Goal: Information Seeking & Learning: Learn about a topic

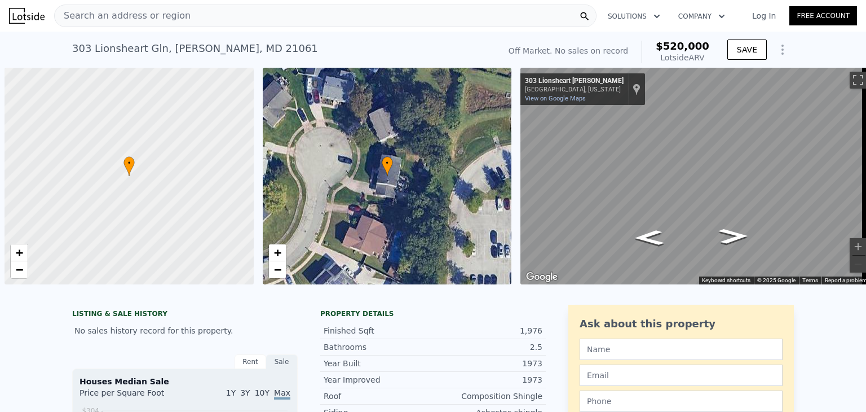
scroll to position [0, 5]
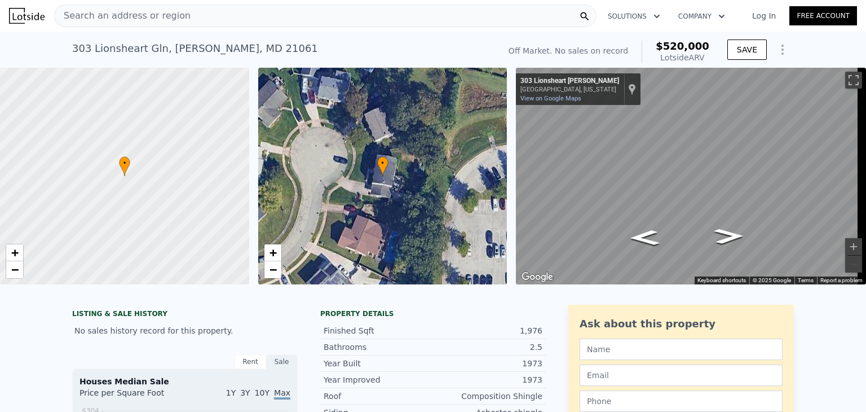
click at [167, 19] on span "Search an address or region" at bounding box center [123, 16] width 136 height 14
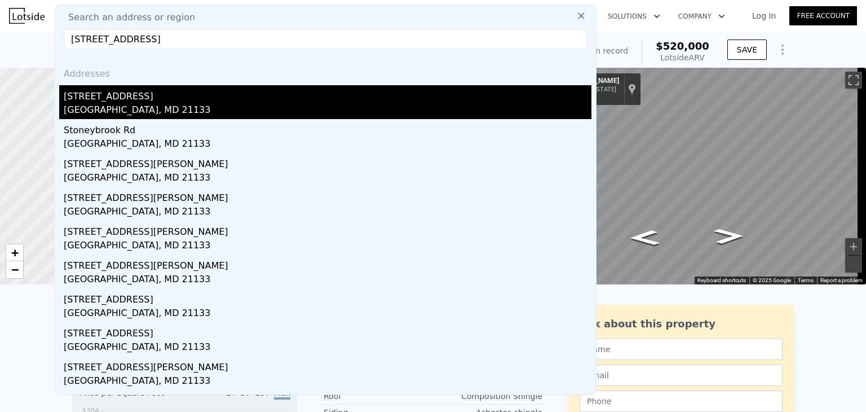
type input "3714 Stoneybrook Rd, Randallstown, MD 21133"
click at [224, 100] on div "3714 Stoneybrook Rd" at bounding box center [328, 94] width 528 height 18
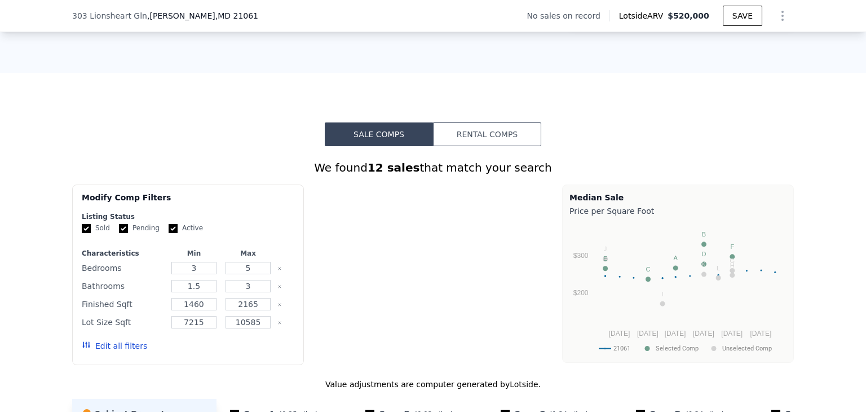
type input "2"
type input "3.5"
type input "1436"
type input "2441"
type input "6200"
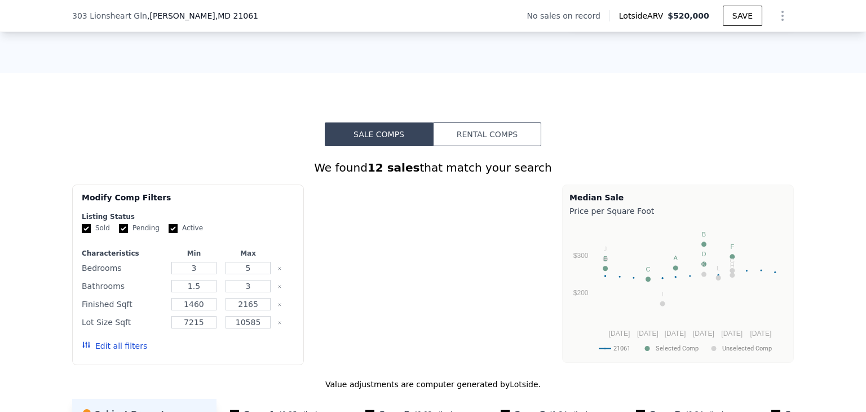
type input "11060"
type input "$ 520,000"
type input "$ 29,998"
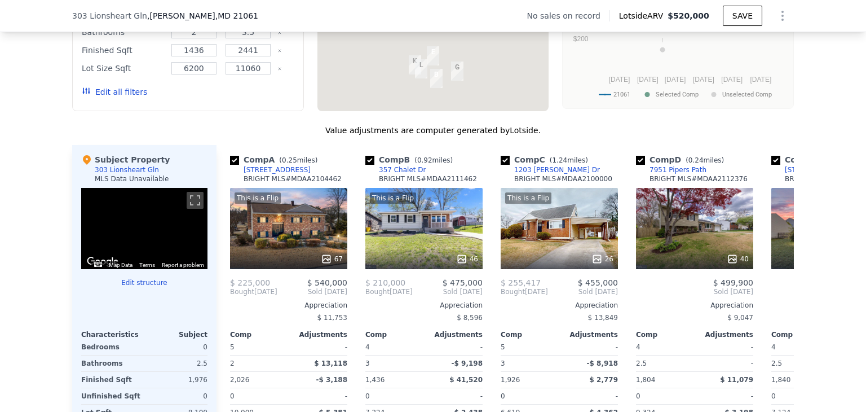
scroll to position [0, 1074]
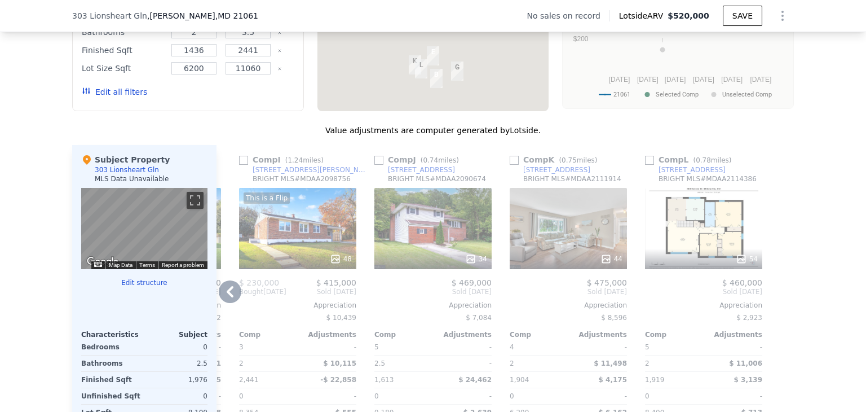
type input "1.5"
type input "3"
type input "1460"
type input "2165"
type input "7215"
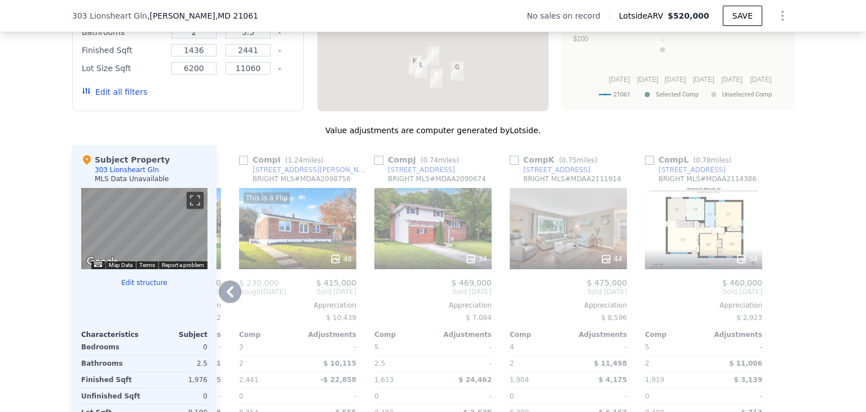
type input "10585"
type input "$ 362,000"
type input "$ 30,001"
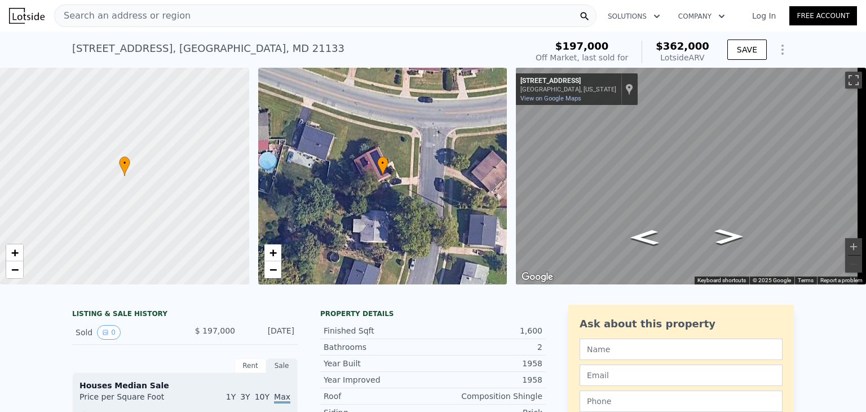
click at [167, 16] on span "Search an address or region" at bounding box center [123, 16] width 136 height 14
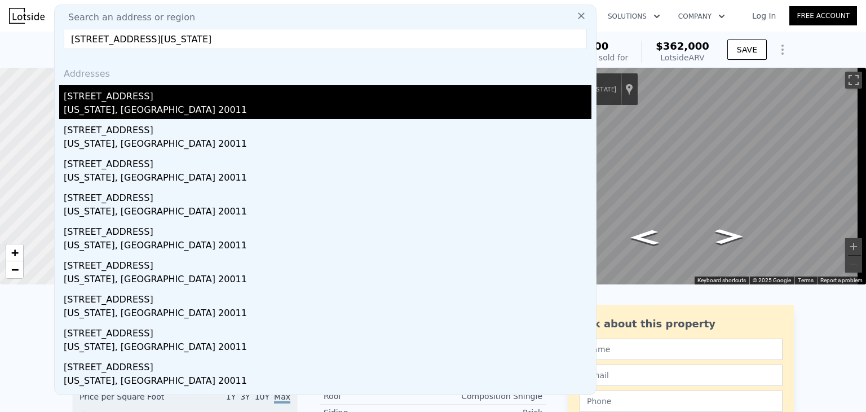
type input "722 Shepherd St NW, Washington, DC 20011"
click at [191, 106] on div "Washington, DC 20011" at bounding box center [328, 111] width 528 height 16
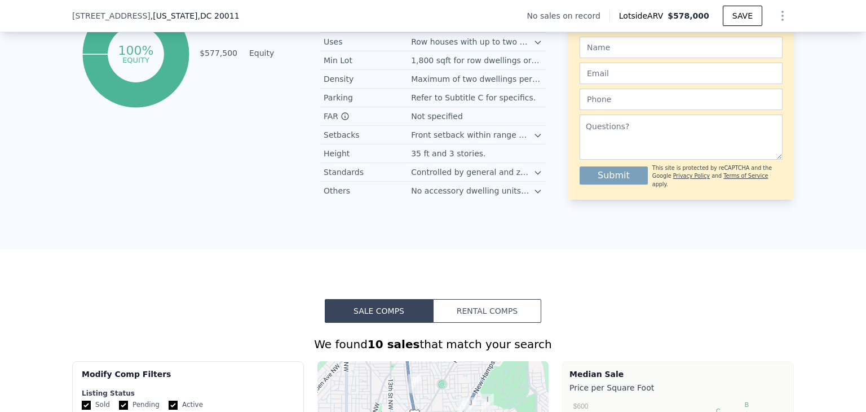
scroll to position [647, 0]
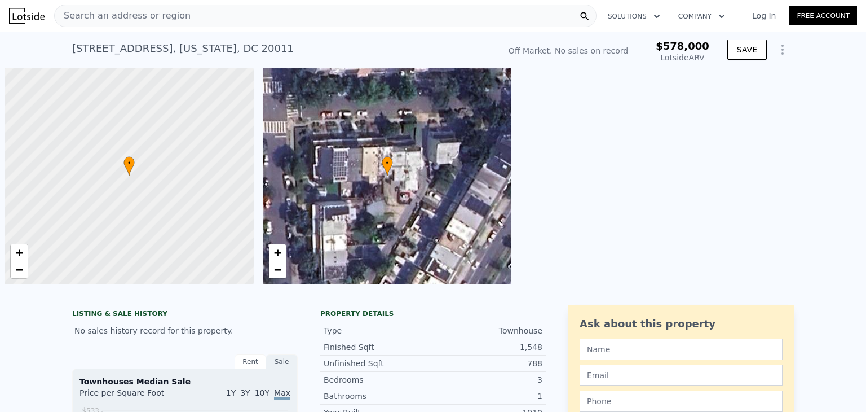
click at [146, 17] on span "Search an address or region" at bounding box center [123, 16] width 136 height 14
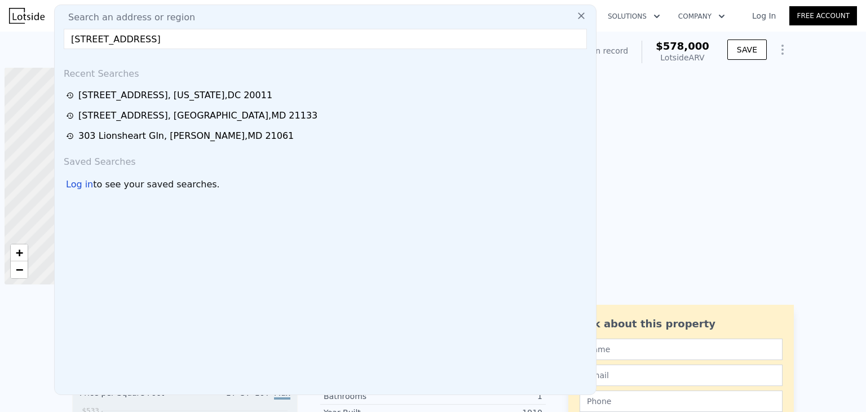
scroll to position [0, 5]
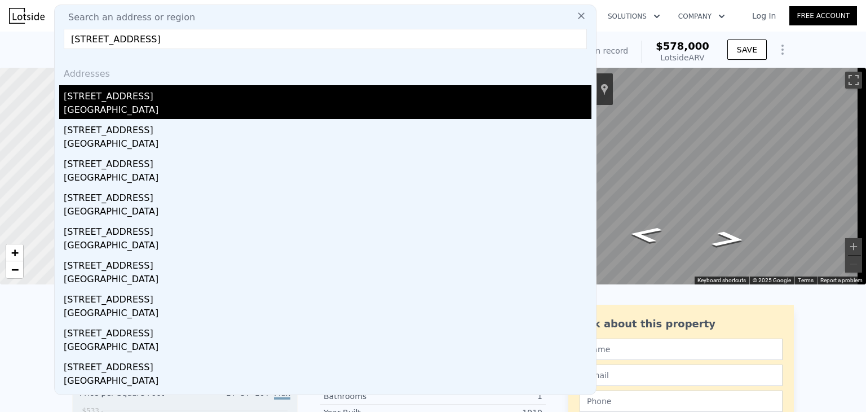
type input "1109 E Laurel Ave, Hattiesburg, MS, 39401"
click at [206, 100] on div "1109 Southern Ave" at bounding box center [328, 94] width 528 height 18
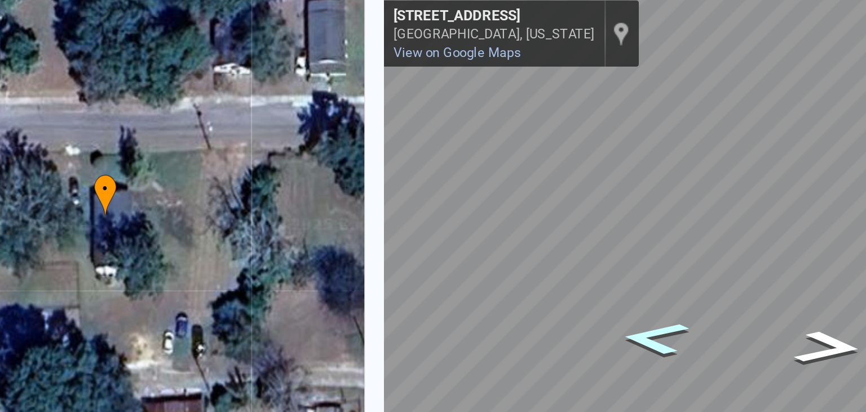
click at [651, 268] on icon "Go East, Southern Ave" at bounding box center [645, 262] width 61 height 24
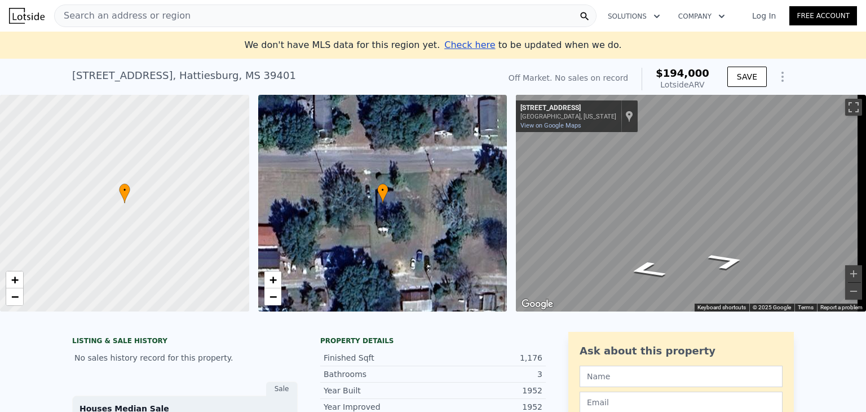
click at [167, 15] on span "Search an address or region" at bounding box center [123, 16] width 136 height 14
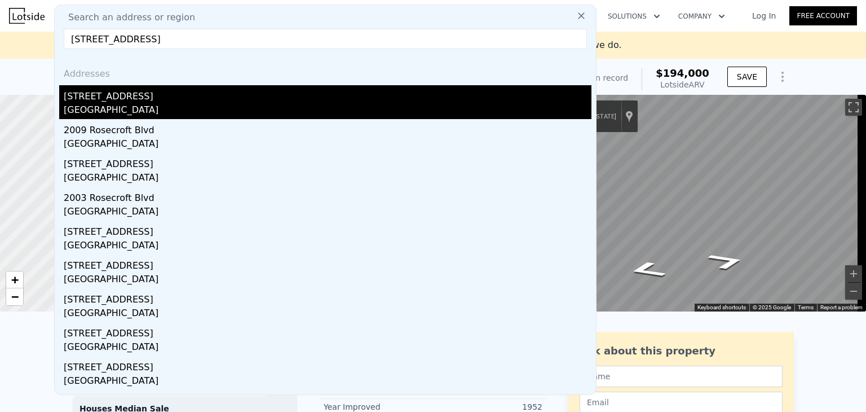
type input "2407 E Rosecroft Village Cir, Oxon Hill, MD 20745"
click at [196, 98] on div "[STREET_ADDRESS]" at bounding box center [328, 94] width 528 height 18
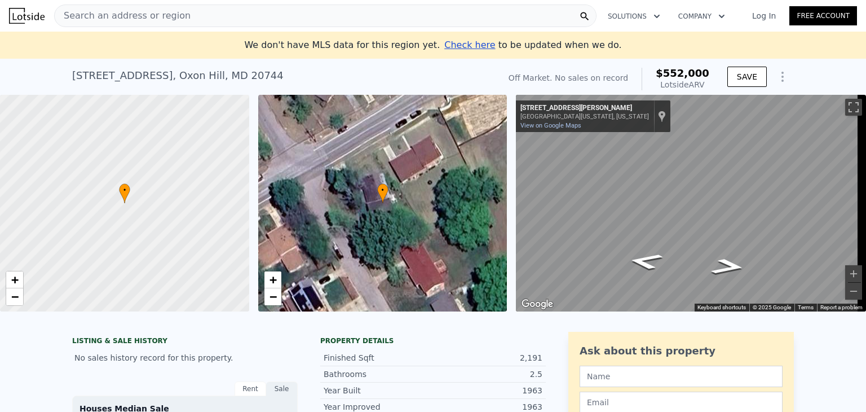
click at [230, 16] on div "Search an address or region" at bounding box center [325, 16] width 542 height 23
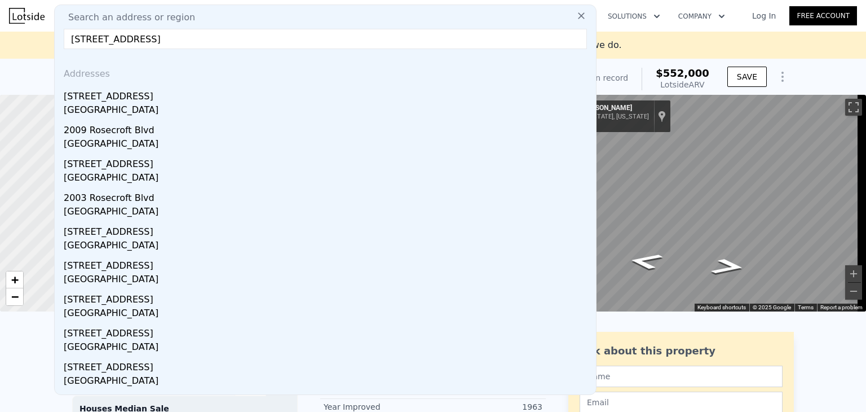
type input "2407 E Rosecroft Village Cir, Oxon Hill, MD 20745"
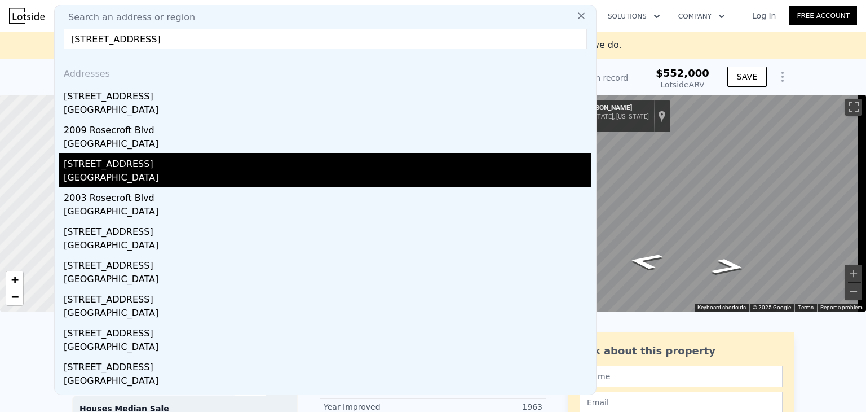
scroll to position [13, 0]
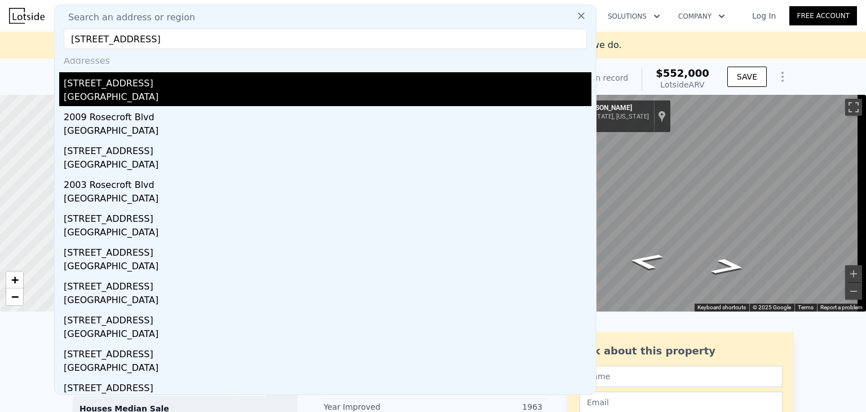
click at [170, 94] on div "Oxon Hill, MD 20744" at bounding box center [328, 98] width 528 height 16
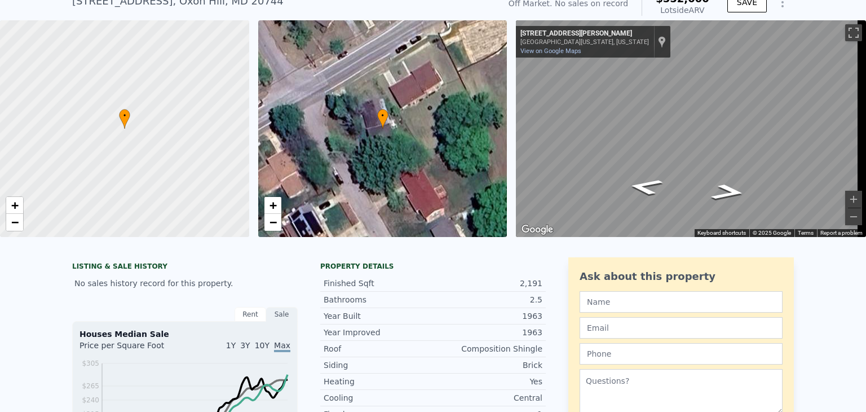
scroll to position [0, 0]
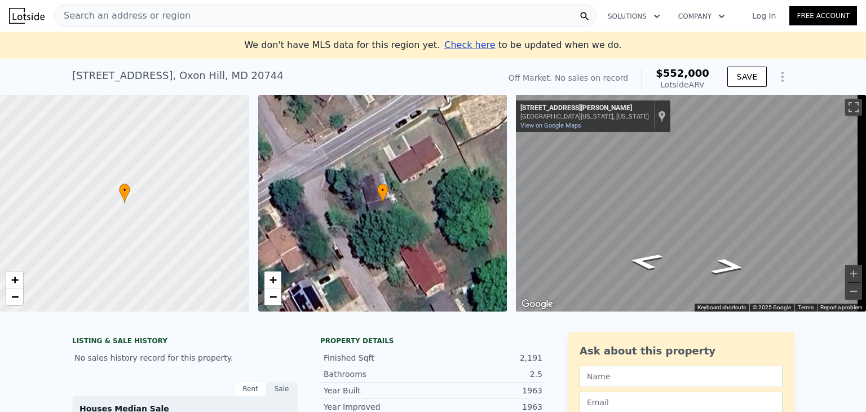
click at [158, 8] on div "Search an address or region" at bounding box center [123, 15] width 136 height 21
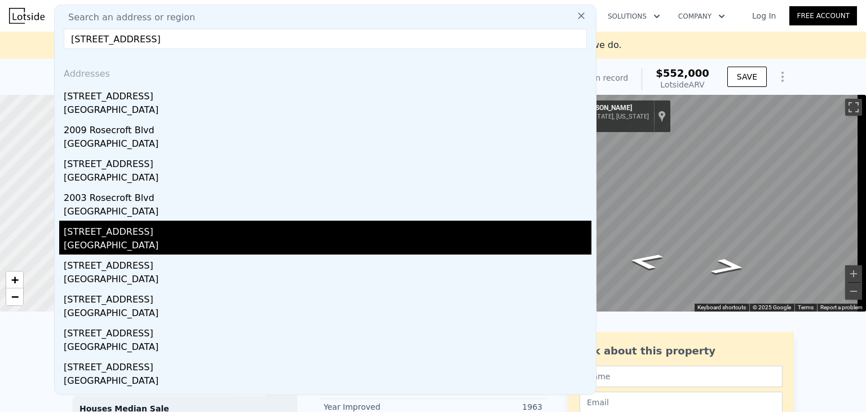
scroll to position [29, 0]
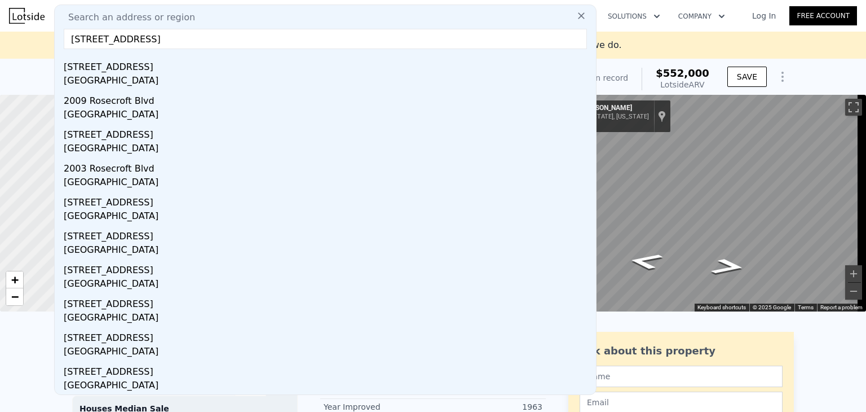
click at [240, 41] on input "2407 E Rosecroft Village Cir, Oxon Hill, MD 20745" at bounding box center [325, 39] width 523 height 20
paste input "8011 Lynnfield Dr, Alexandria, VA 22306"
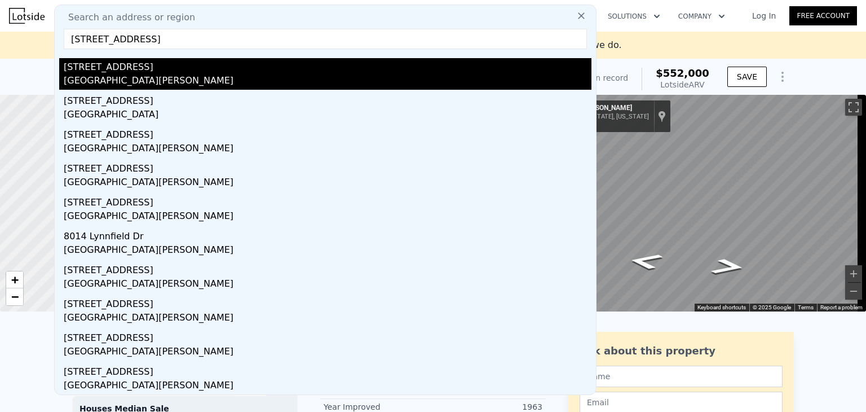
type input "8011 Lynnfield Dr, Alexandria, VA 22306"
click at [204, 87] on div "Fort Hunt, VA 22306" at bounding box center [328, 82] width 528 height 16
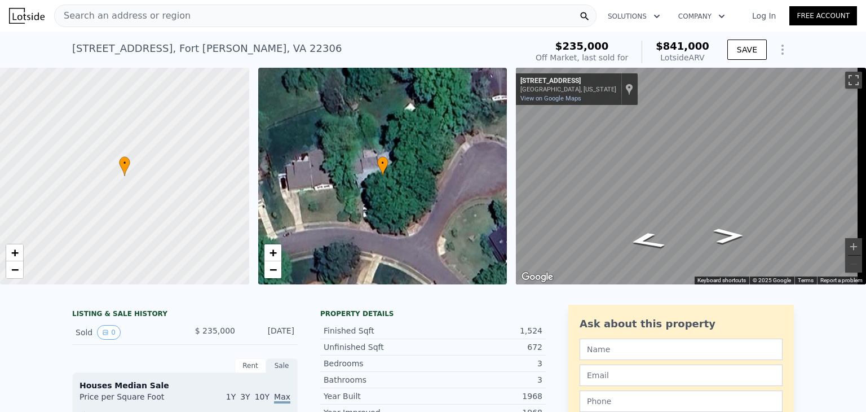
scroll to position [41, 0]
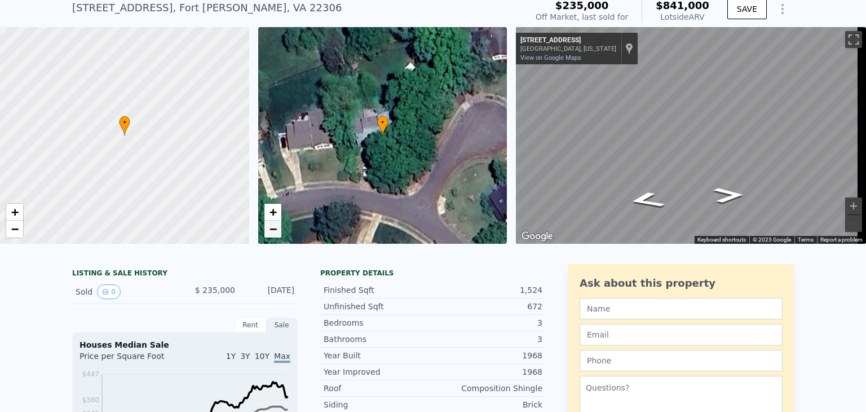
click at [277, 229] on link "−" at bounding box center [272, 228] width 17 height 17
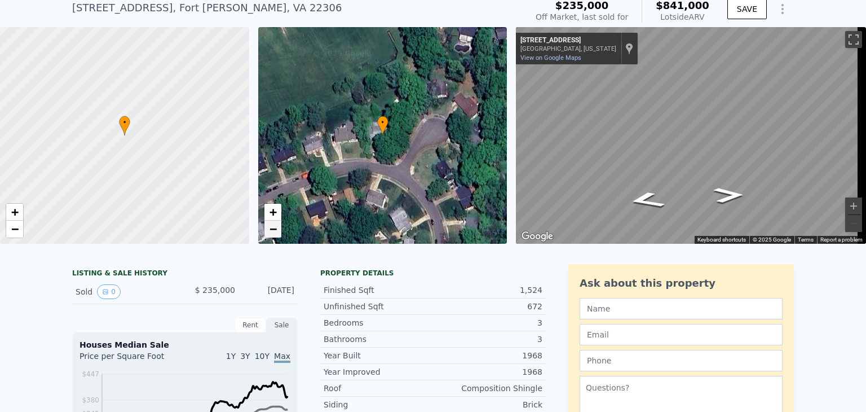
click at [277, 229] on link "−" at bounding box center [272, 228] width 17 height 17
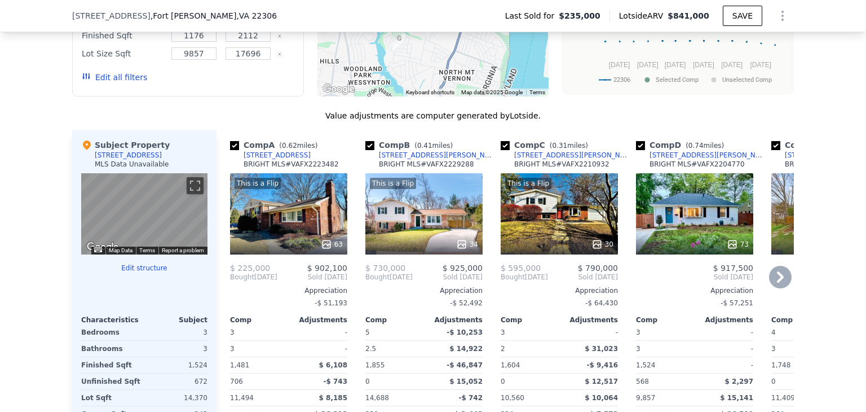
scroll to position [1168, 0]
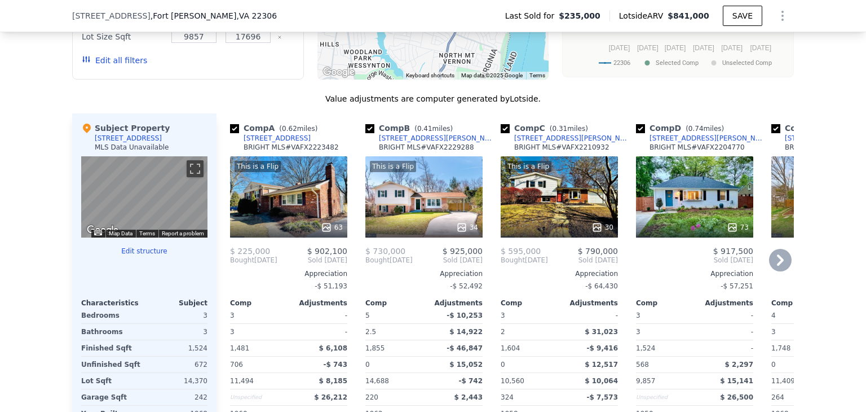
click at [301, 197] on div "This is a Flip 63" at bounding box center [288, 196] width 117 height 81
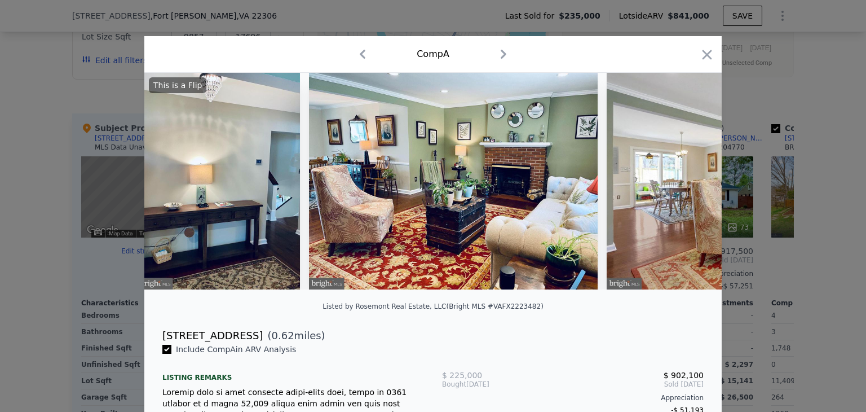
scroll to position [0, 1250]
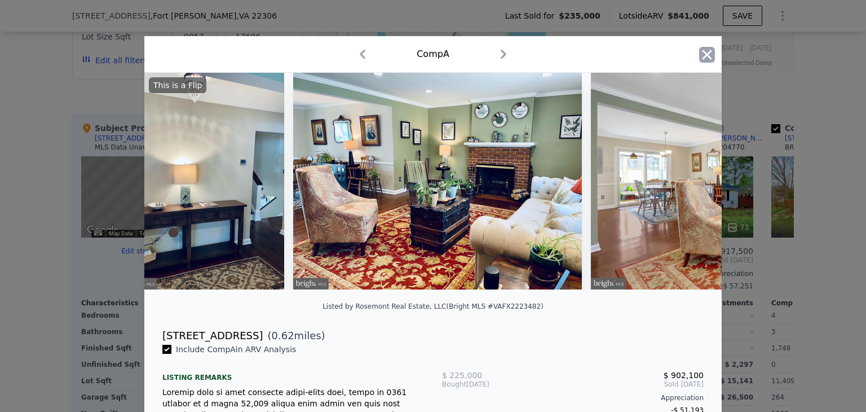
click at [704, 52] on icon "button" at bounding box center [708, 55] width 10 height 10
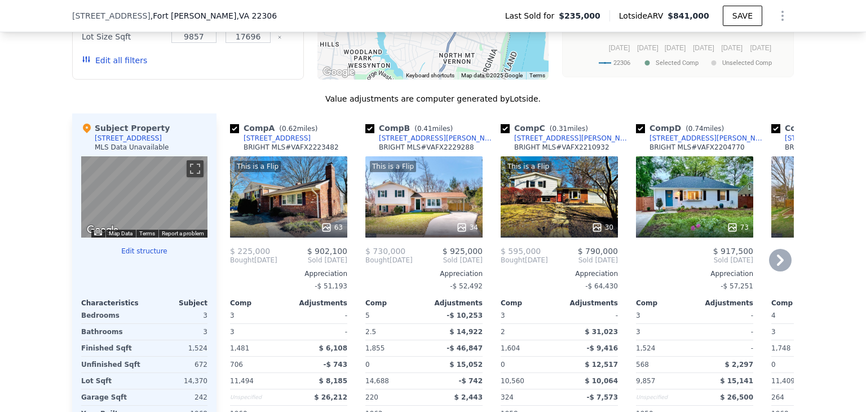
click at [421, 211] on div "This is a Flip 34" at bounding box center [423, 196] width 117 height 81
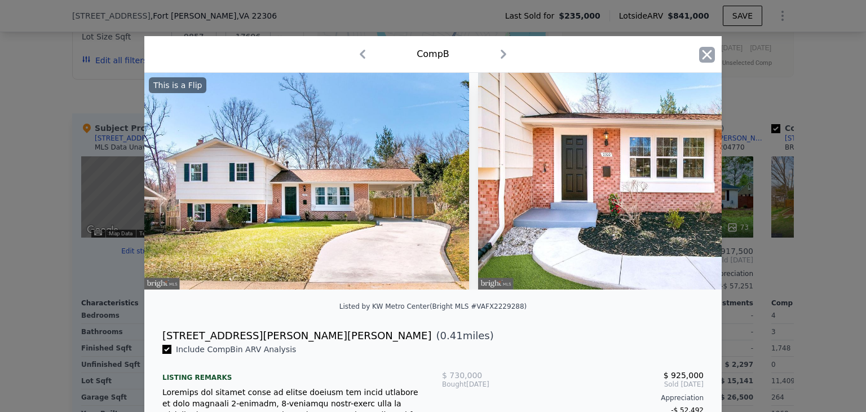
click at [701, 50] on icon "button" at bounding box center [707, 55] width 16 height 16
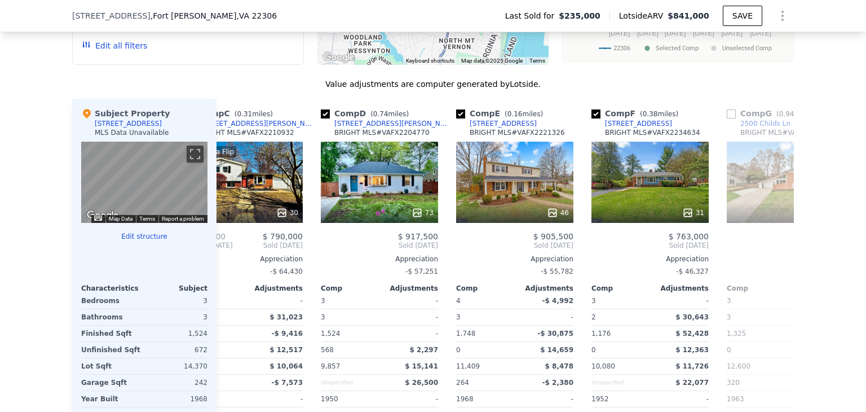
scroll to position [0, 316]
click at [625, 199] on div "31" at bounding box center [649, 182] width 117 height 81
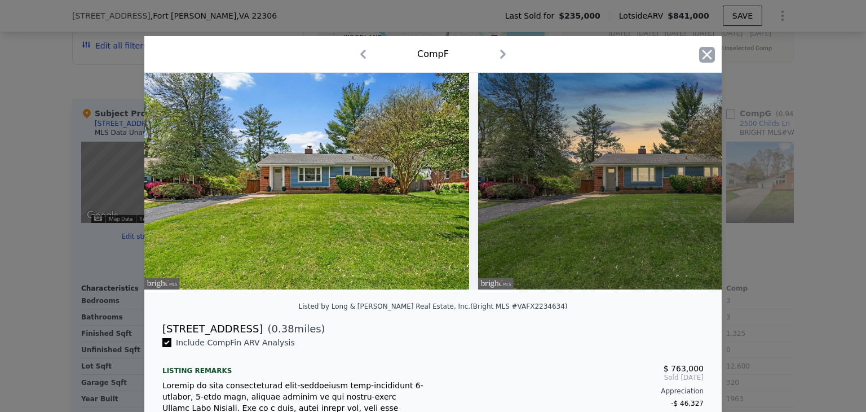
click at [699, 50] on icon "button" at bounding box center [707, 55] width 16 height 16
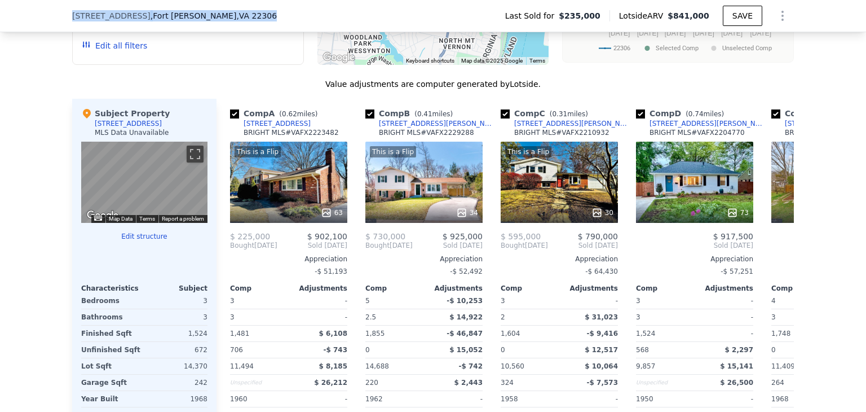
drag, startPoint x: 213, startPoint y: 16, endPoint x: 68, endPoint y: 17, distance: 145.5
click at [72, 17] on div "8011 Lynnfield Dr , Fort Hunt , VA 22306" at bounding box center [179, 15] width 214 height 11
copy div "8011 Lynnfield Dr , Fort Hunt , VA 22306"
click at [275, 128] on div "1909 Courtland Rd" at bounding box center [277, 123] width 67 height 9
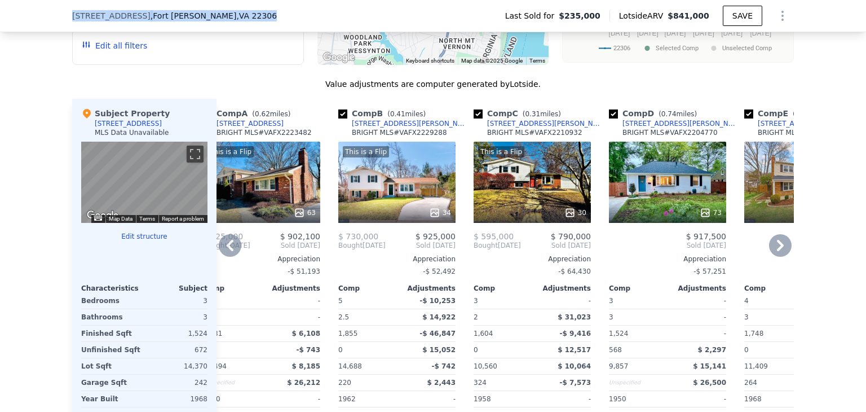
click at [391, 128] on div "2300 William And Mary Dr" at bounding box center [410, 123] width 117 height 9
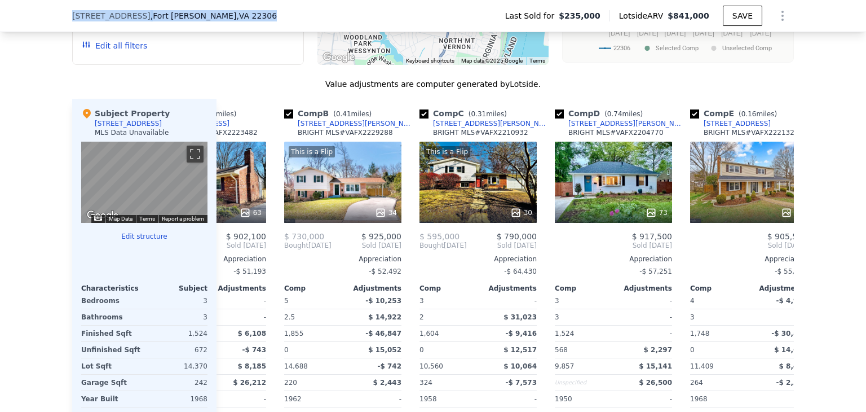
scroll to position [0, 83]
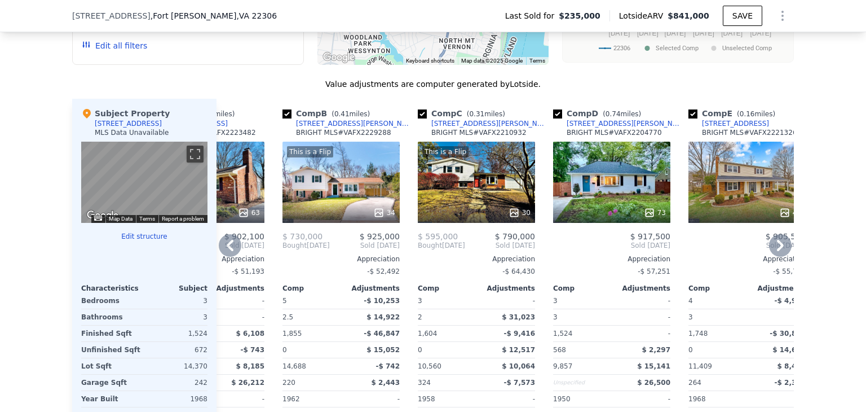
click at [469, 173] on div "This is a Flip 30" at bounding box center [476, 182] width 117 height 81
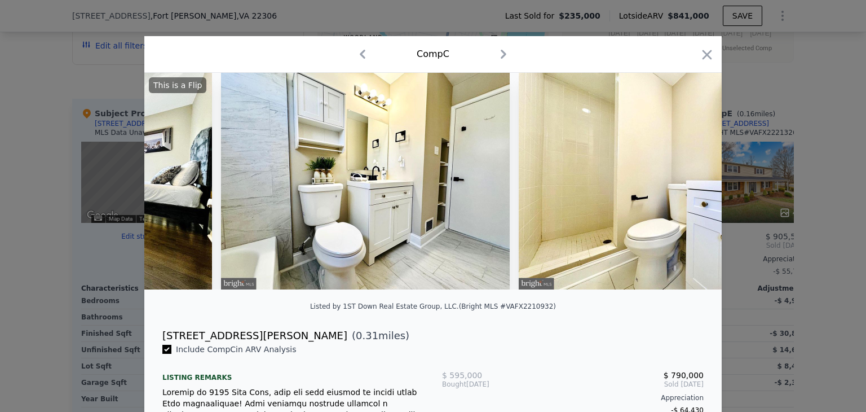
scroll to position [0, 8345]
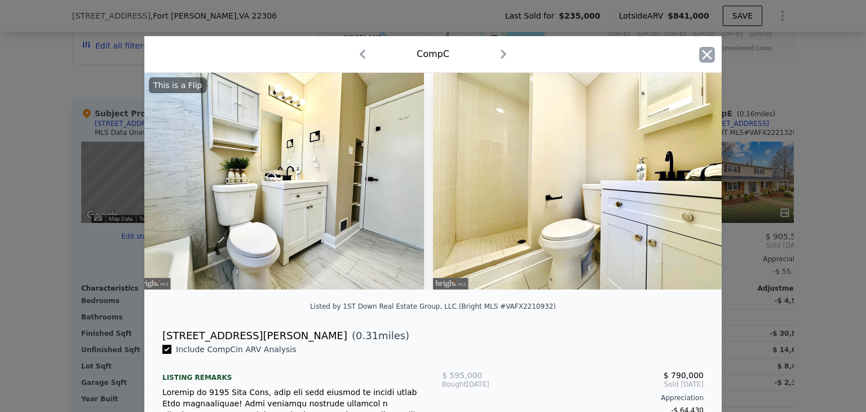
click at [704, 56] on icon "button" at bounding box center [708, 55] width 10 height 10
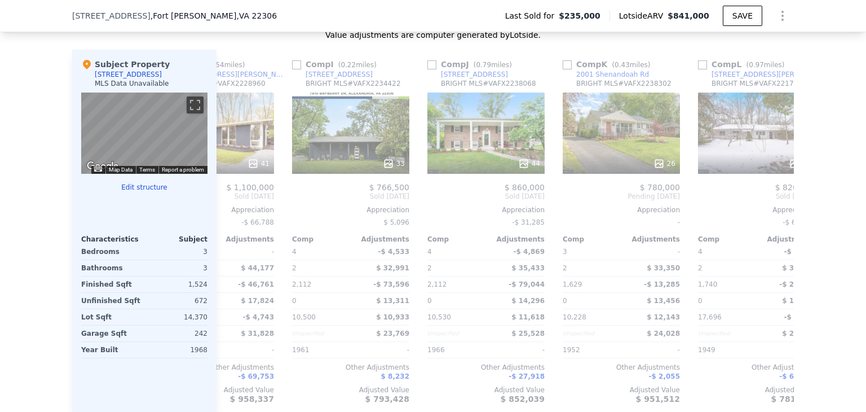
scroll to position [0, 1074]
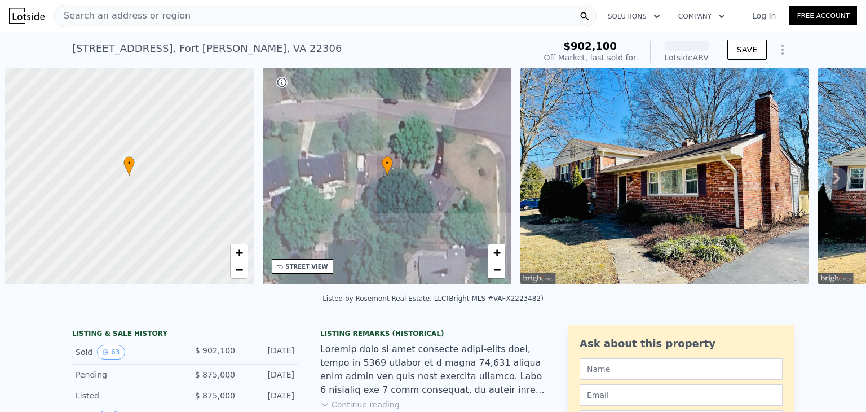
scroll to position [0, 5]
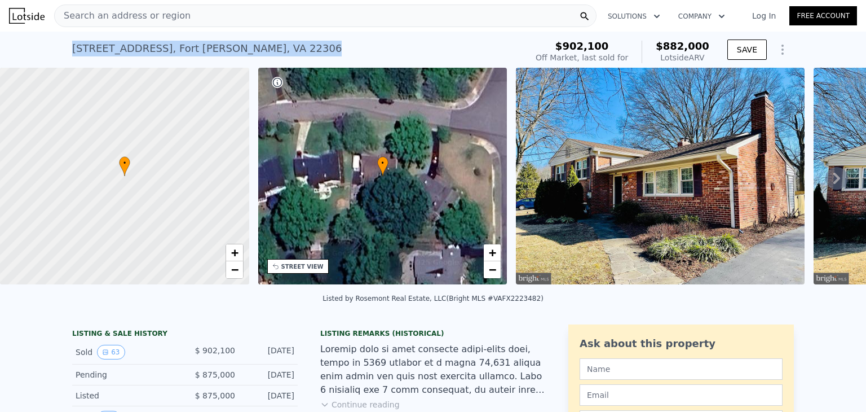
drag, startPoint x: 261, startPoint y: 46, endPoint x: 69, endPoint y: 48, distance: 192.3
click at [72, 48] on div "1909 Courtland Rd , Fort Hunt , VA 22306 Sold Apr 2025 for $902,100 (~ARV $882k…" at bounding box center [297, 52] width 450 height 32
copy div "1909 Courtland Rd , Fort Hunt , VA 22306"
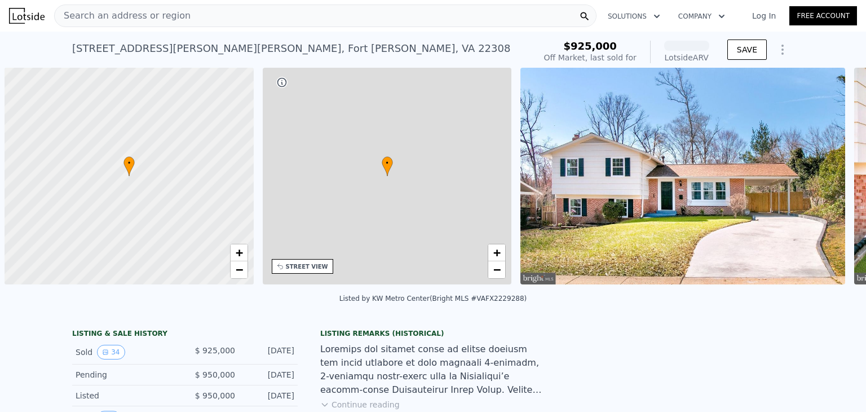
scroll to position [0, 5]
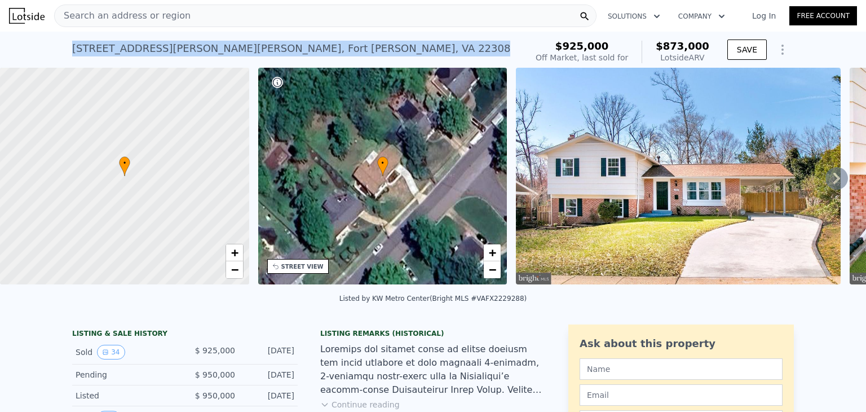
drag, startPoint x: 289, startPoint y: 47, endPoint x: 68, endPoint y: 35, distance: 221.4
click at [72, 35] on div "2300 William And Mary Dr , Fort Hunt , VA 22308 Sold Apr 2025 for $925k (~ARV $…" at bounding box center [433, 50] width 722 height 36
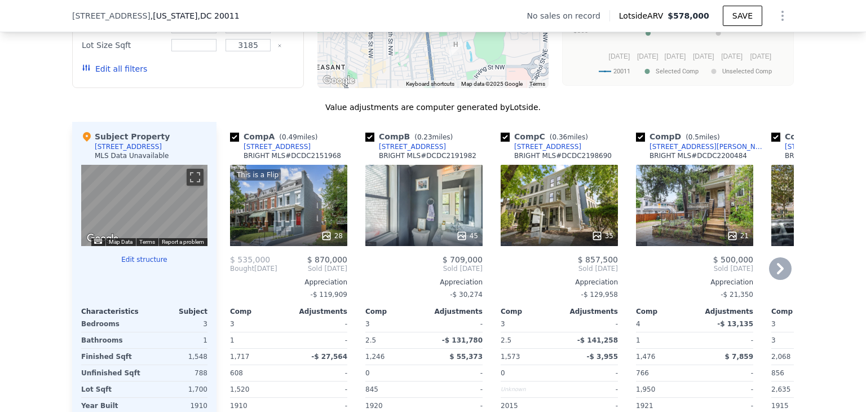
scroll to position [1098, 0]
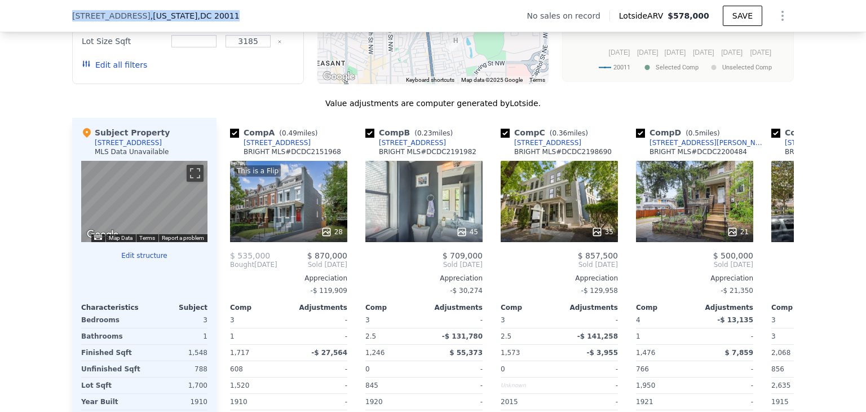
drag, startPoint x: 232, startPoint y: 19, endPoint x: 69, endPoint y: 16, distance: 163.0
click at [72, 16] on div "[STREET_ADDRESS][US_STATE]" at bounding box center [160, 15] width 176 height 11
copy div "[STREET_ADDRESS][US_STATE]"
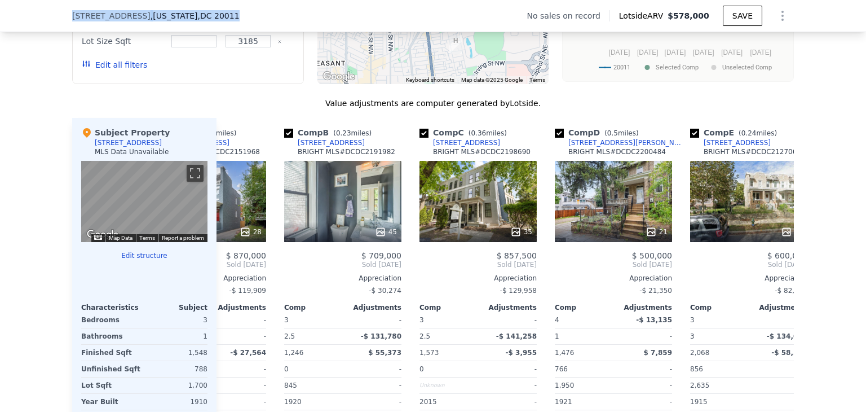
scroll to position [0, 0]
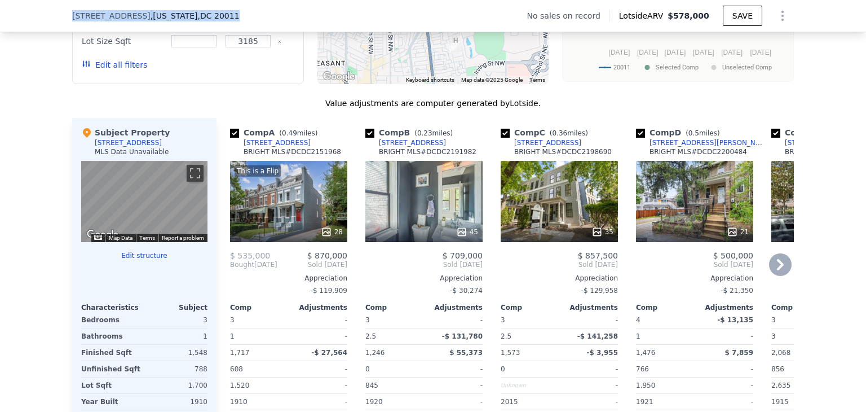
click at [280, 147] on div "[STREET_ADDRESS]" at bounding box center [277, 142] width 67 height 9
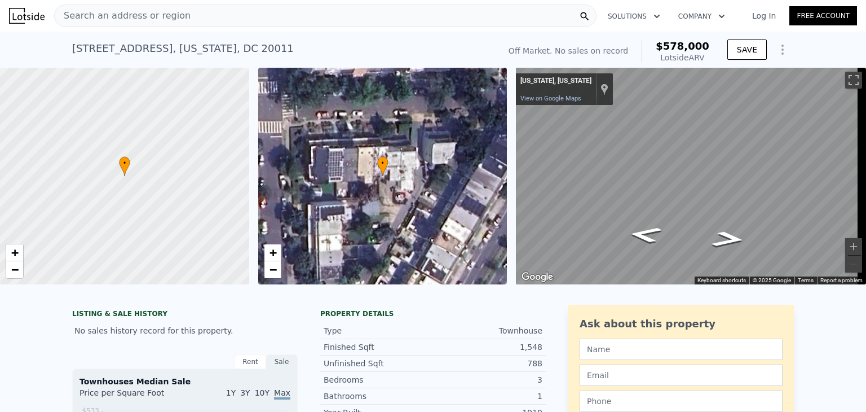
click at [157, 19] on span "Search an address or region" at bounding box center [123, 16] width 136 height 14
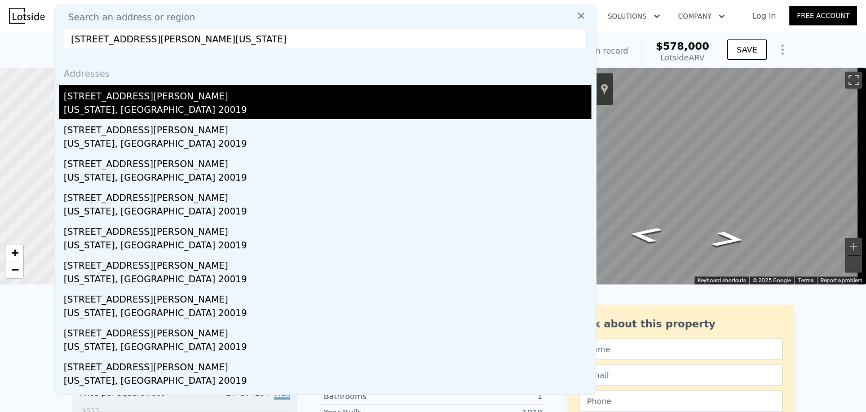
type input "5510 Hayes St NE, Washington, DC 20019"
click at [149, 90] on div "5510 Hayes St NE" at bounding box center [328, 94] width 528 height 18
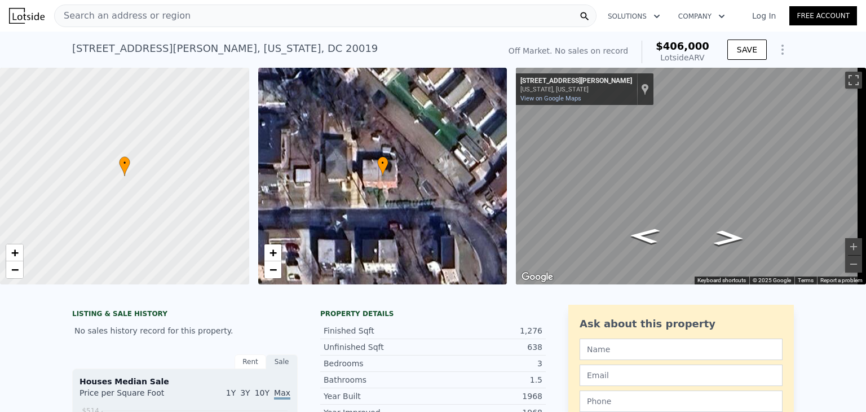
click at [192, 14] on div "Search an address or region" at bounding box center [325, 16] width 542 height 23
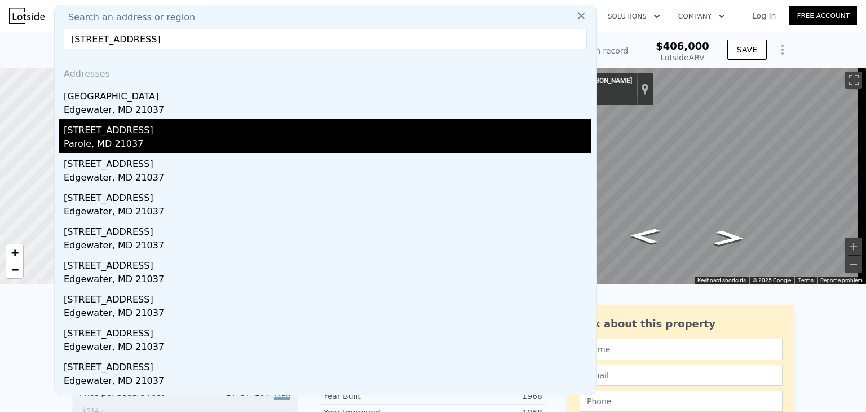
type input "2720 Solomons Island Rd, Edgewater, MD 21037"
click at [226, 147] on div "Parole, MD 21037" at bounding box center [328, 145] width 528 height 16
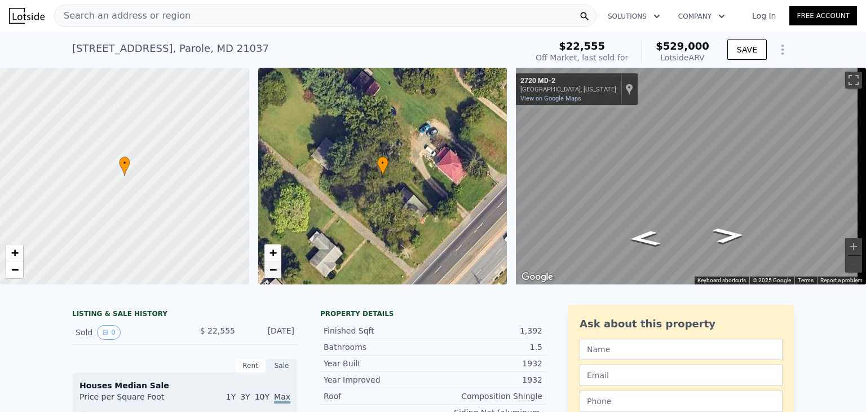
click at [276, 277] on link "−" at bounding box center [272, 269] width 17 height 17
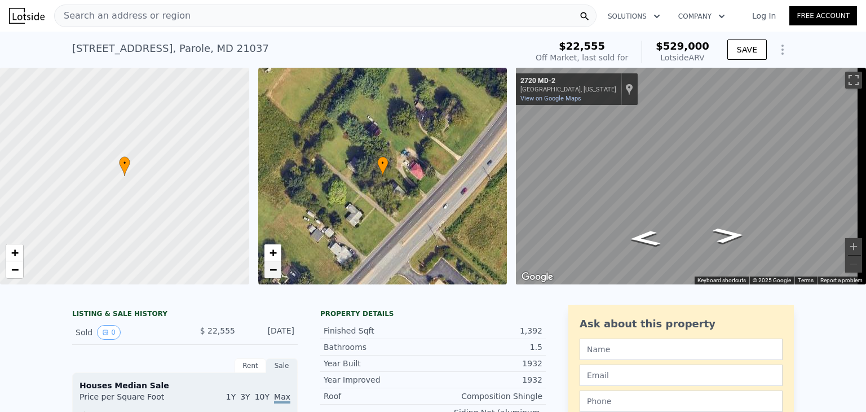
click at [276, 277] on link "−" at bounding box center [272, 269] width 17 height 17
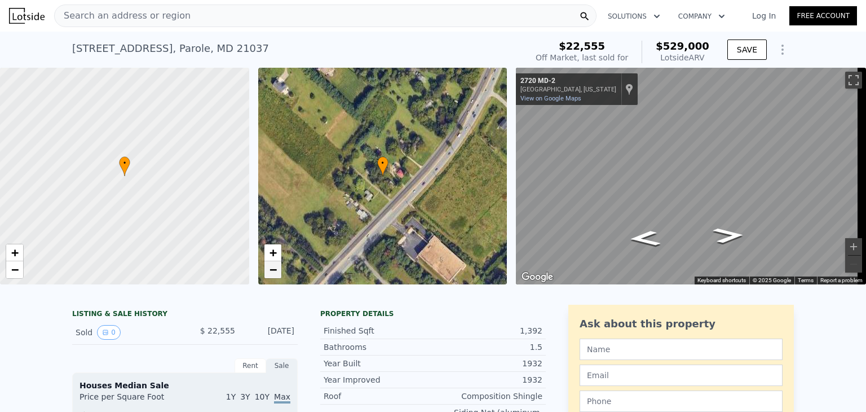
click at [276, 277] on link "−" at bounding box center [272, 269] width 17 height 17
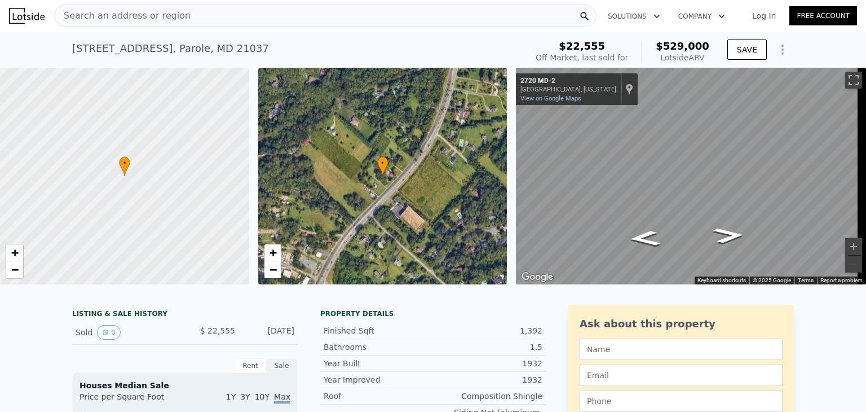
click at [178, 19] on div "Search an address or region" at bounding box center [325, 16] width 542 height 23
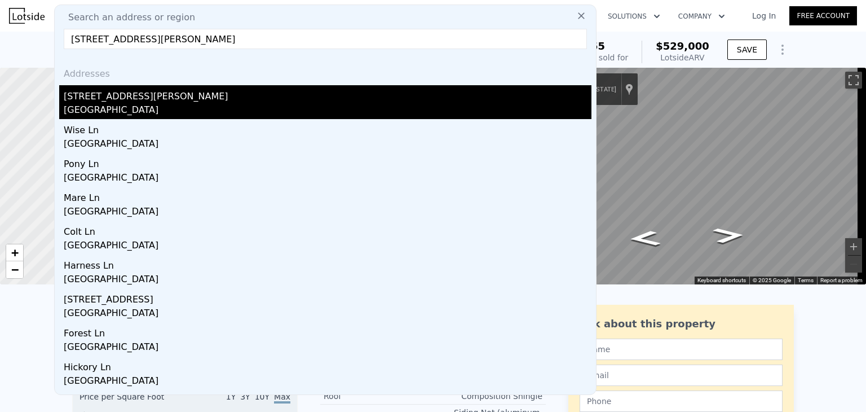
type input "7868 Bethany Ln, La Plata, MD 20646"
click at [189, 96] on div "7868 Bethany Ln" at bounding box center [328, 94] width 528 height 18
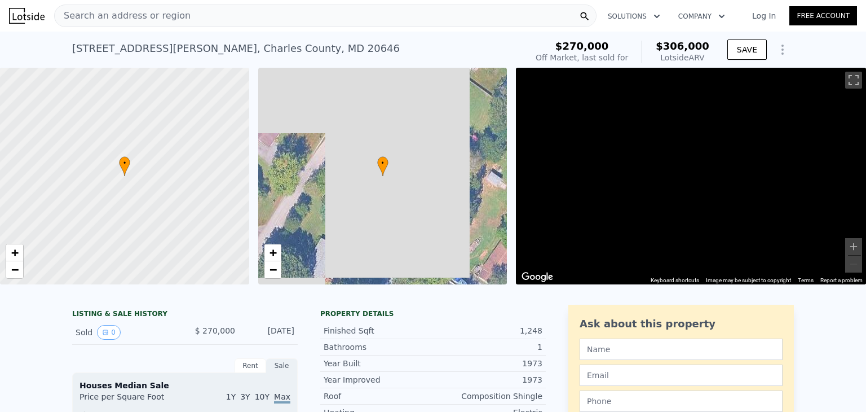
click at [189, 96] on div at bounding box center [124, 176] width 299 height 260
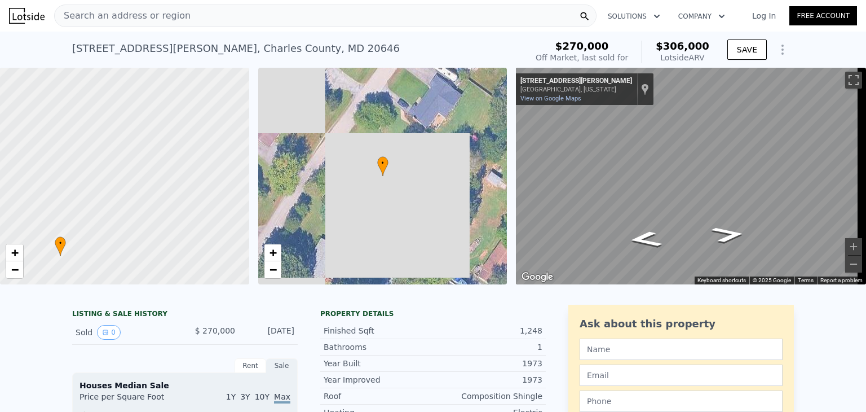
click at [156, 16] on span "Search an address or region" at bounding box center [123, 16] width 136 height 14
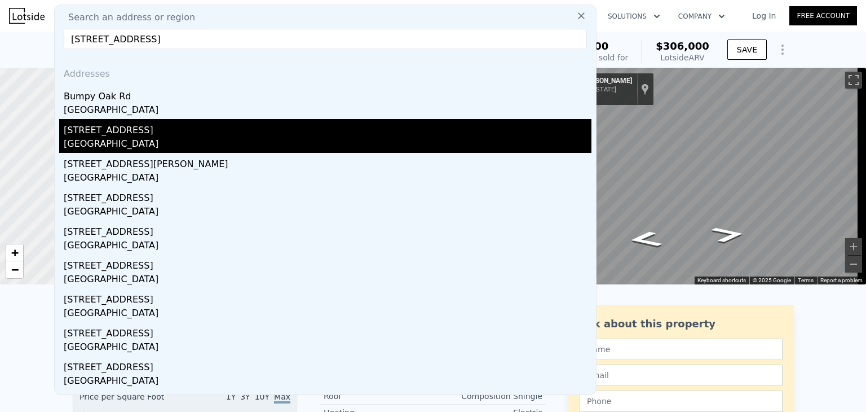
type input "6705 Bumpy Oak Rd, La Plata, MD 20646"
click at [134, 145] on div "Charles County, MD 20646" at bounding box center [328, 145] width 528 height 16
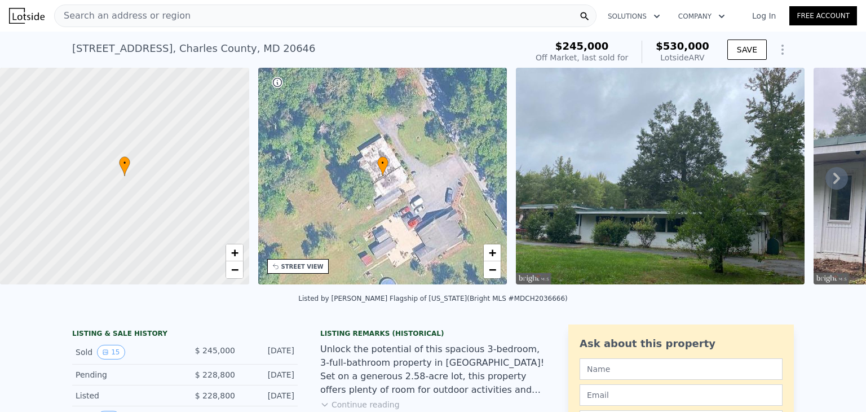
click at [153, 14] on span "Search an address or region" at bounding box center [123, 16] width 136 height 14
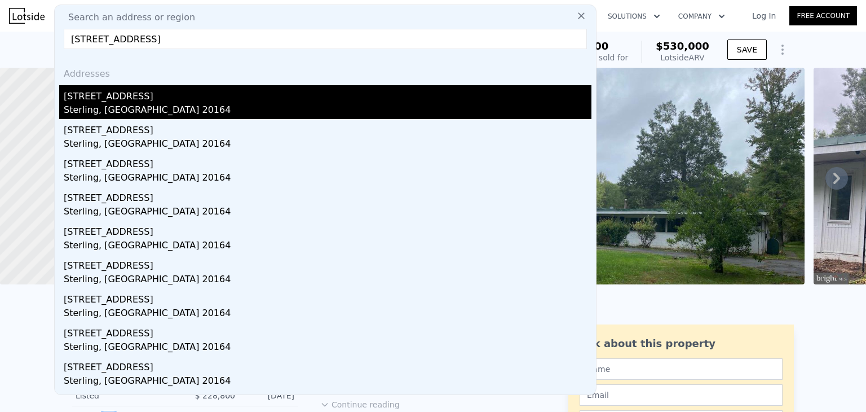
type input "808 W Nettle Tree Rd, Sterling, VA 20164"
click at [195, 93] on div "808 W Nettle Tree Rd" at bounding box center [328, 94] width 528 height 18
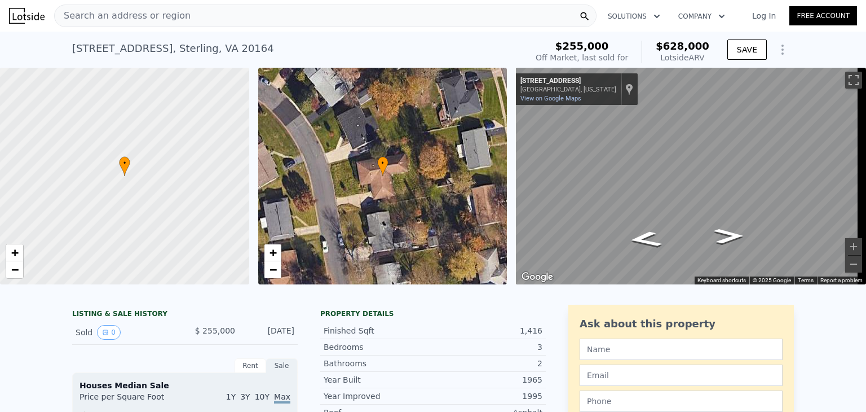
click at [186, 16] on div "Search an address or region" at bounding box center [325, 16] width 542 height 23
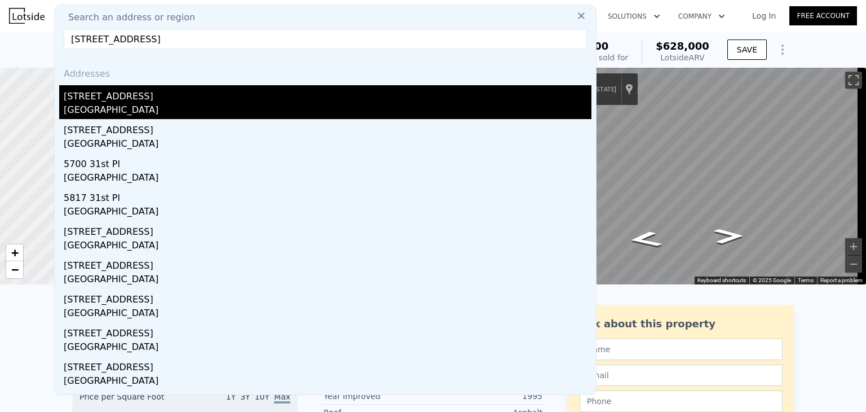
type input "5705 31st Pl, Hyattsville, MD 20782"
click at [171, 97] on div "5705 31st Pl" at bounding box center [328, 94] width 528 height 18
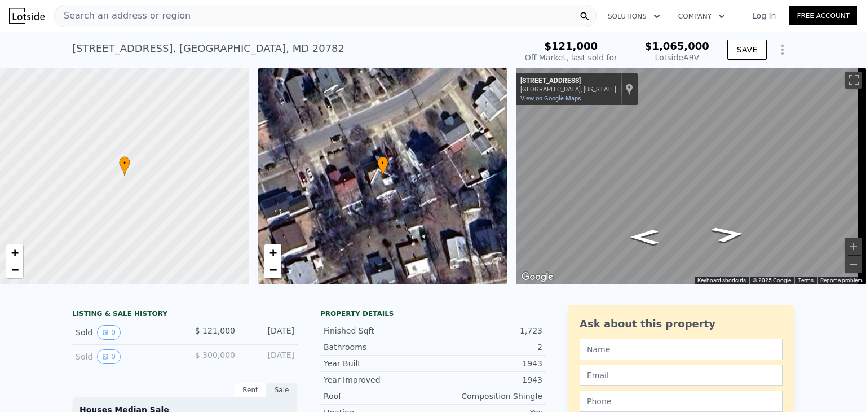
click at [187, 16] on div "Search an address or region" at bounding box center [325, 16] width 542 height 23
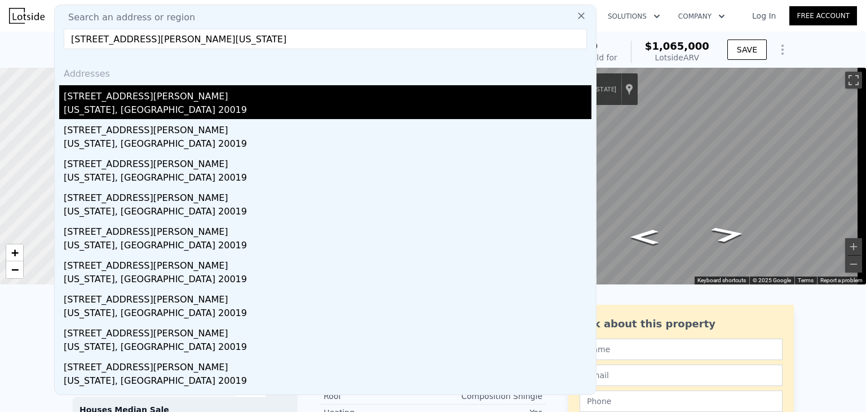
type input "4620 Hayes St NE, Washington, DC 20019"
click at [197, 110] on div "Washington, DC 20019" at bounding box center [328, 111] width 528 height 16
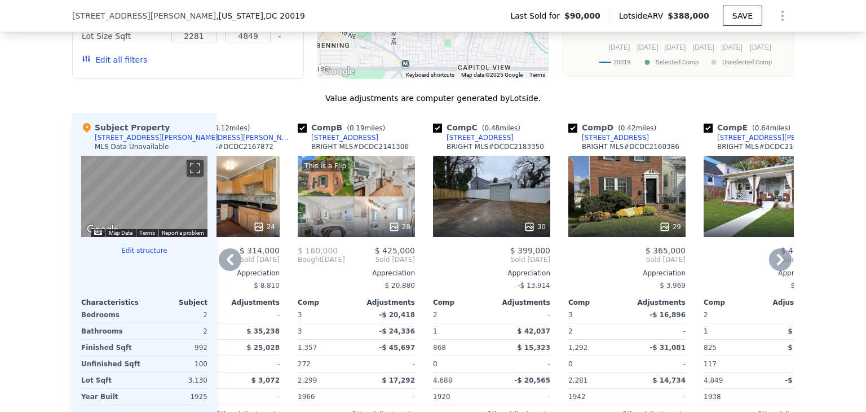
scroll to position [0, 110]
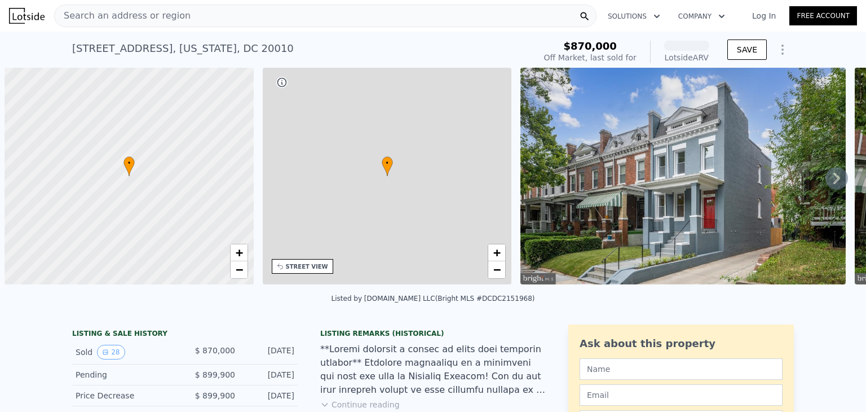
scroll to position [0, 5]
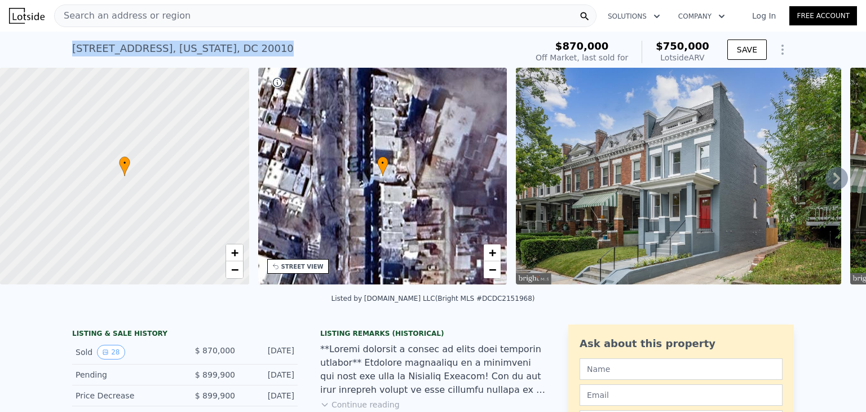
drag, startPoint x: 280, startPoint y: 53, endPoint x: 69, endPoint y: 53, distance: 210.3
click at [72, 53] on div "[STREET_ADDRESS][US_STATE] Sold [DATE] for $870k (~ARV $750k )" at bounding box center [297, 52] width 450 height 32
copy div "[STREET_ADDRESS][US_STATE]"
